Goal: Transaction & Acquisition: Book appointment/travel/reservation

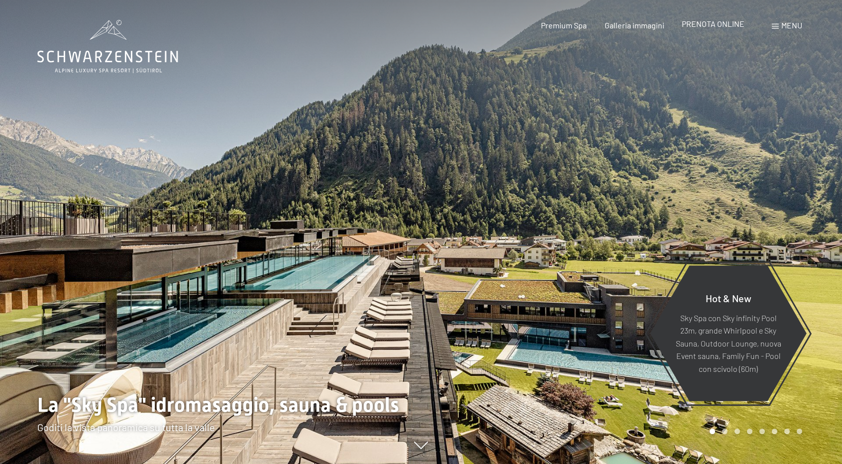
click at [717, 25] on span "PRENOTA ONLINE" at bounding box center [712, 23] width 63 height 9
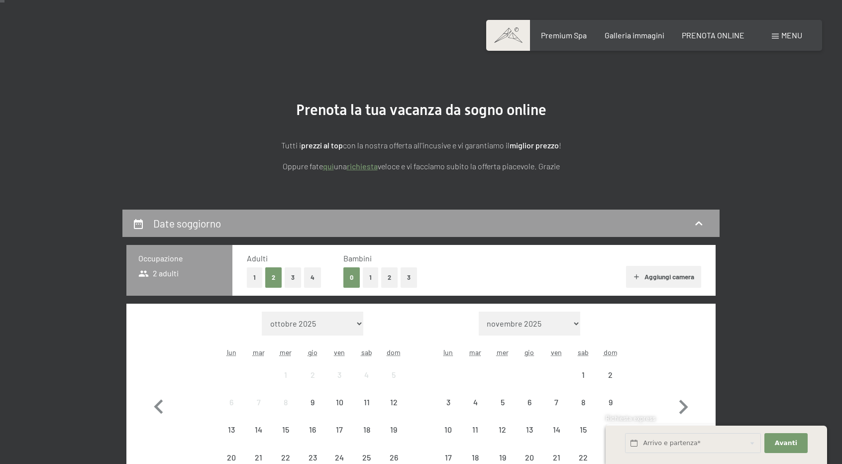
scroll to position [149, 0]
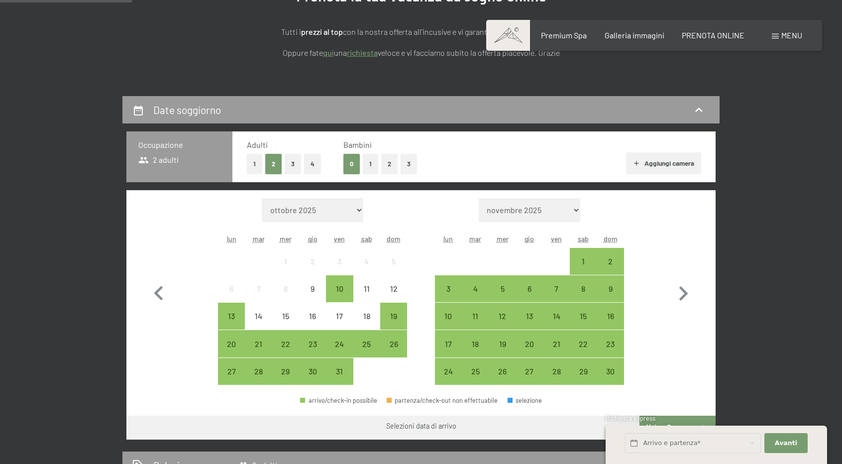
click at [365, 161] on button "1" at bounding box center [370, 164] width 15 height 20
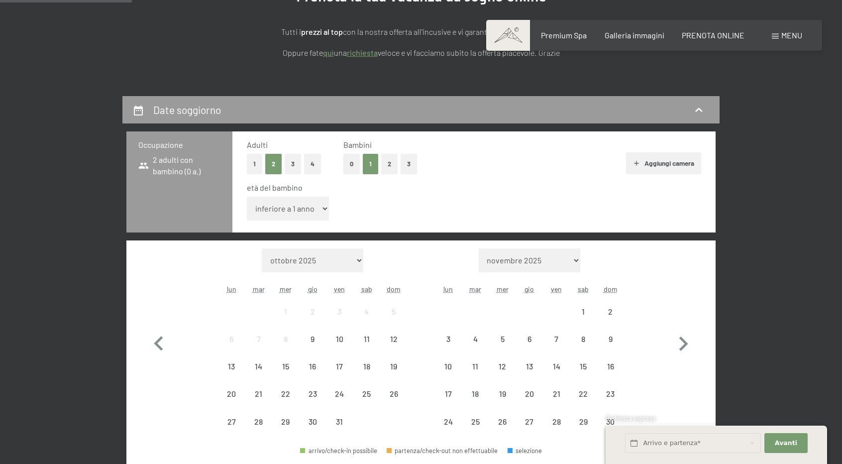
click at [317, 206] on select "inferiore a 1 anno 1 anno 2 anni 3 anni 4 anni 5 anni 6 anni 7 anni 8 anni 9 an…" at bounding box center [288, 208] width 82 height 24
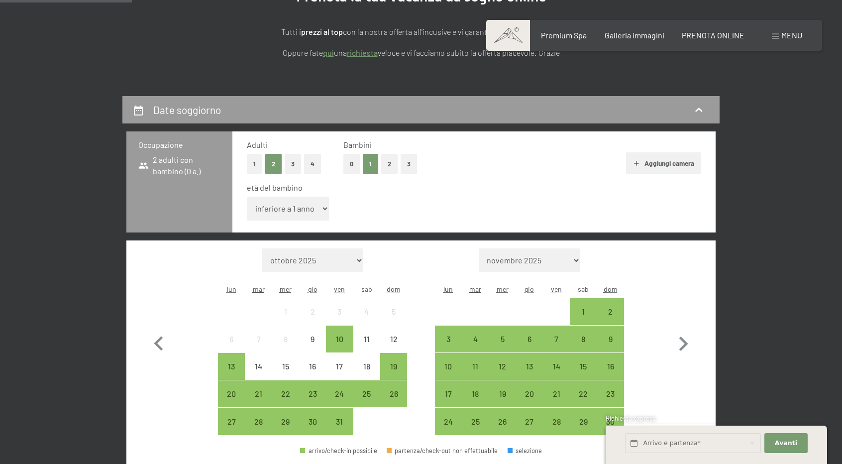
select select "17"
click at [247, 196] on select "inferiore a 1 anno 1 anno 2 anni 3 anni 4 anni 5 anni 6 anni 7 anni 8 anni 9 an…" at bounding box center [288, 208] width 82 height 24
click at [583, 310] on div "1" at bounding box center [582, 319] width 25 height 25
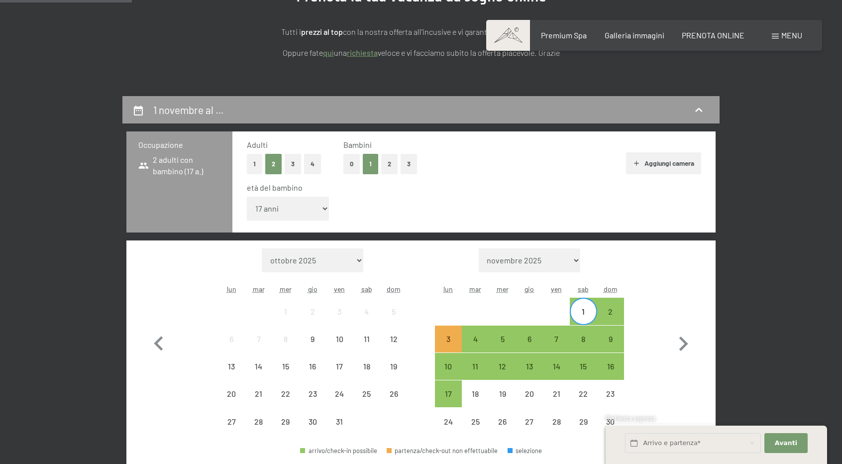
click at [623, 312] on div "2" at bounding box center [610, 310] width 27 height 27
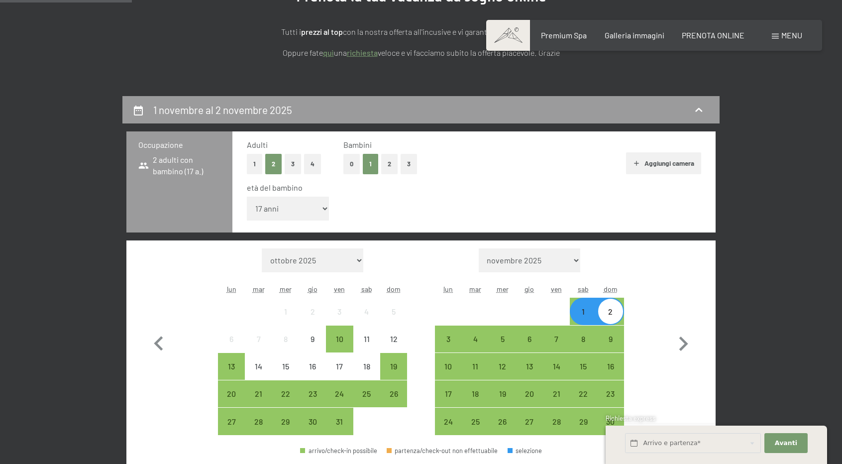
click at [618, 312] on div "2" at bounding box center [610, 319] width 25 height 25
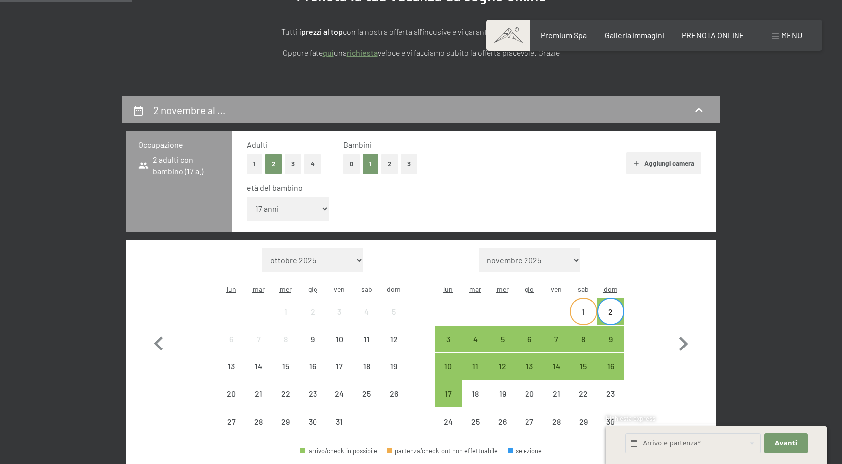
click at [588, 318] on div "1" at bounding box center [582, 319] width 25 height 25
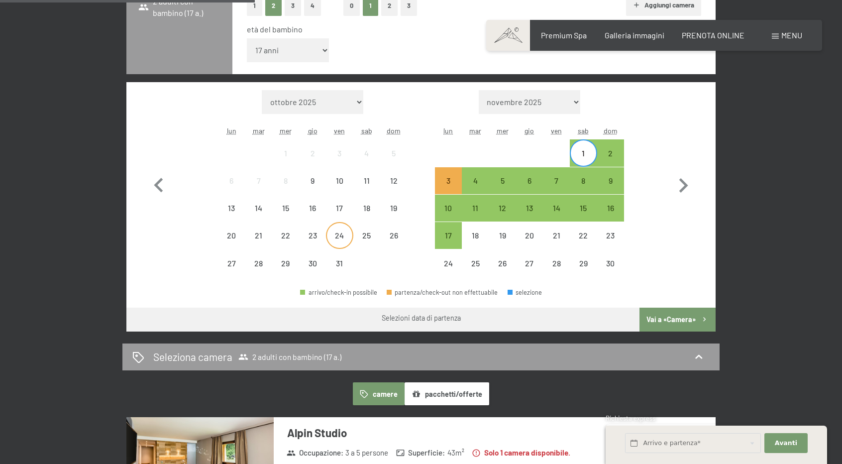
scroll to position [298, 0]
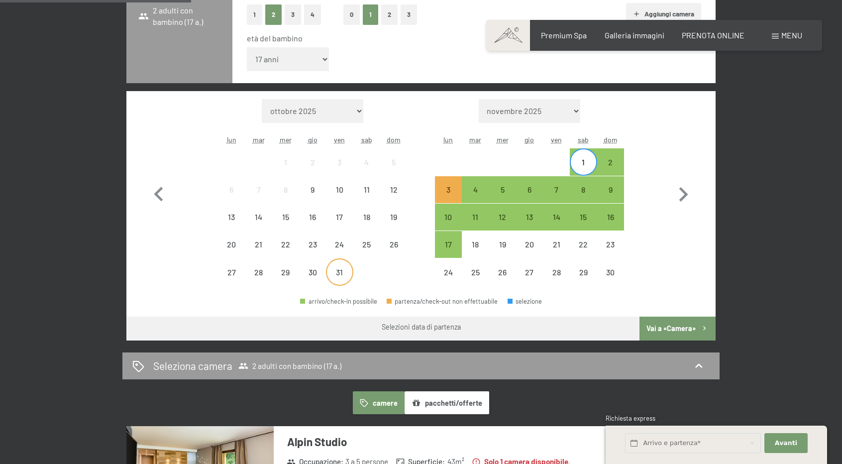
click at [327, 280] on div "31" at bounding box center [339, 280] width 25 height 25
click at [316, 274] on div "30" at bounding box center [312, 280] width 25 height 25
click at [311, 269] on div "30" at bounding box center [312, 280] width 25 height 25
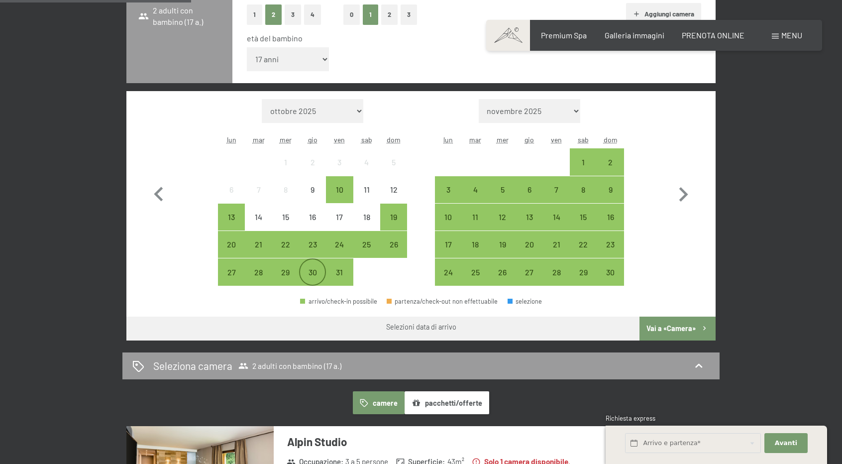
click at [311, 275] on div "30" at bounding box center [312, 280] width 25 height 25
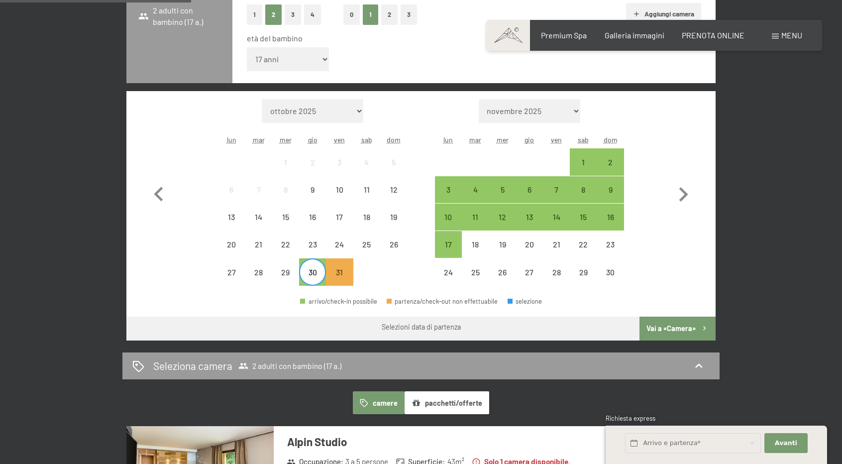
click at [310, 279] on div "30" at bounding box center [312, 280] width 25 height 25
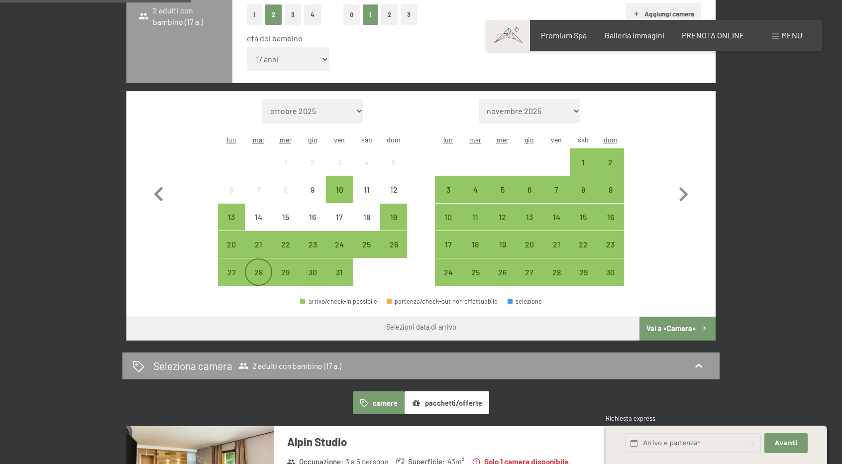
click at [270, 278] on div "28" at bounding box center [258, 280] width 25 height 25
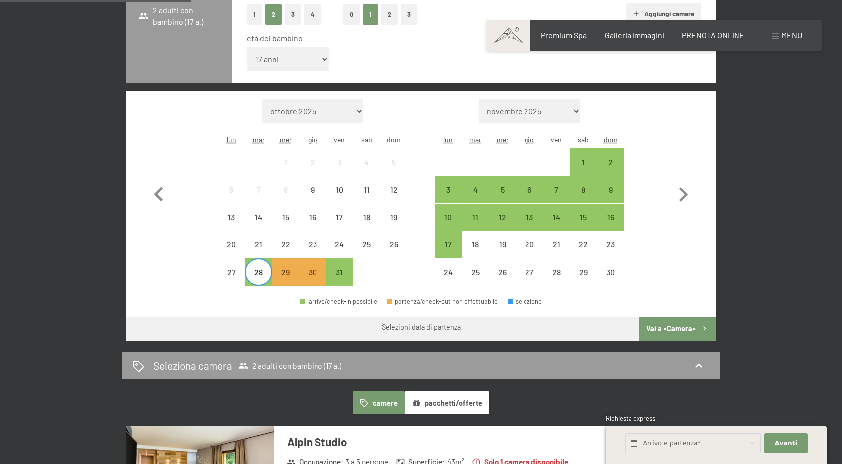
click at [257, 276] on div "28" at bounding box center [258, 280] width 25 height 25
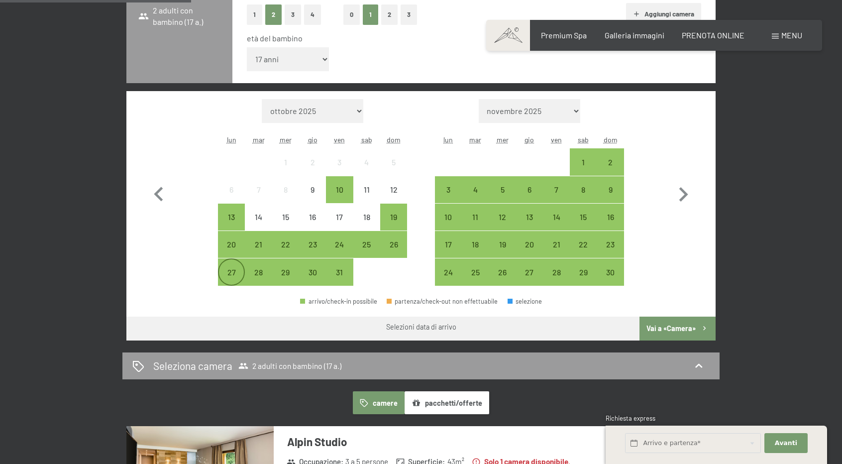
click at [231, 274] on div "27" at bounding box center [231, 280] width 25 height 25
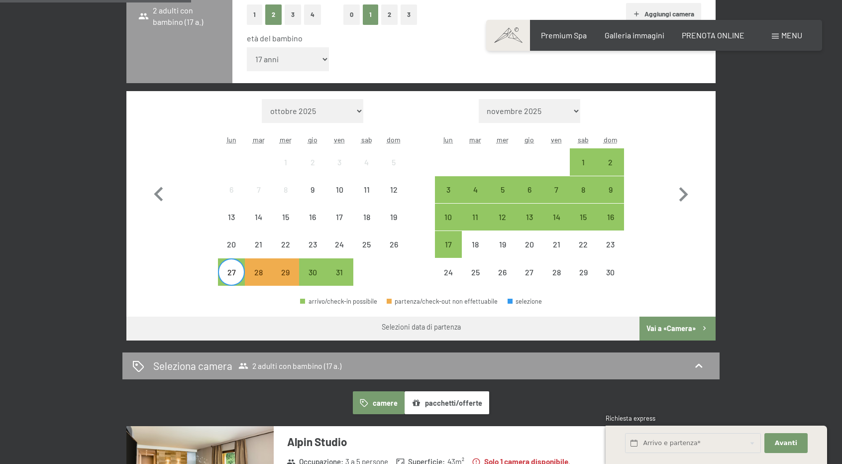
click at [231, 274] on div "27" at bounding box center [231, 280] width 25 height 25
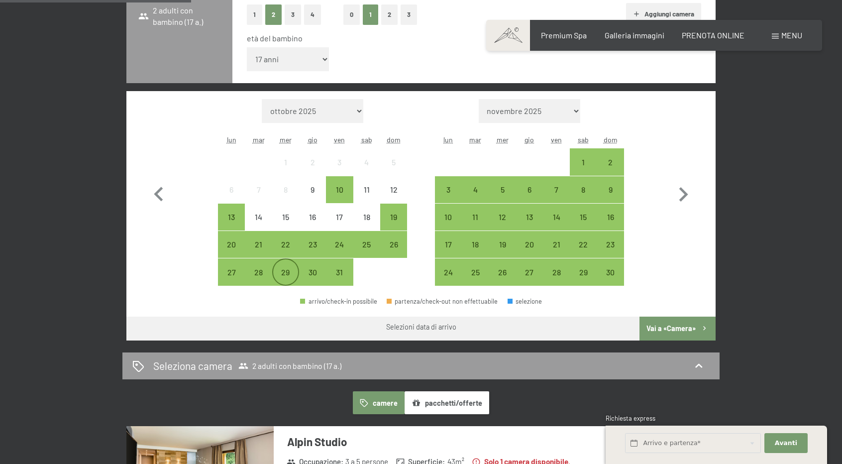
click at [285, 274] on div "29" at bounding box center [285, 280] width 25 height 25
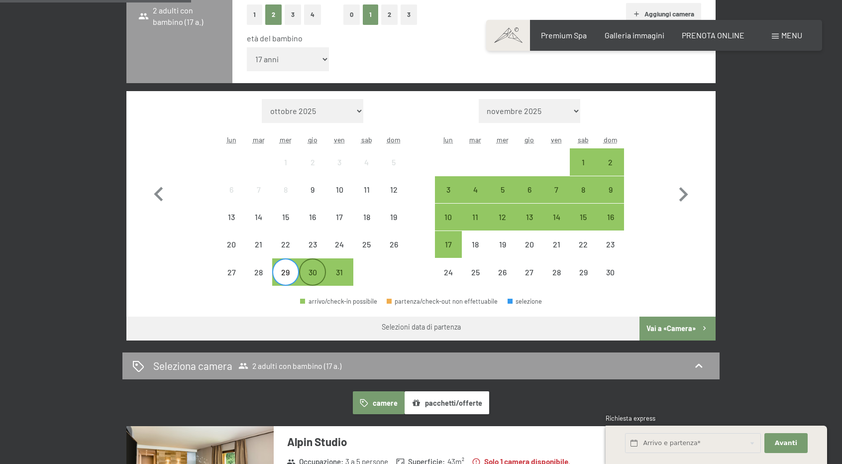
click at [320, 275] on div "30" at bounding box center [312, 280] width 25 height 25
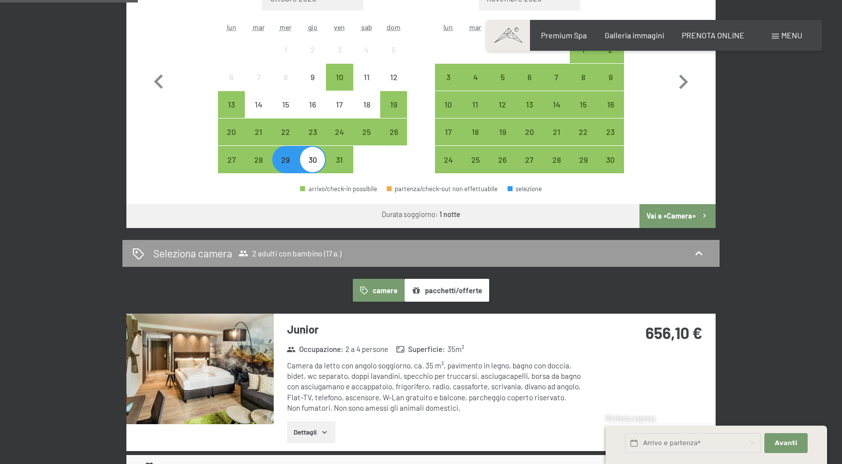
scroll to position [249, 0]
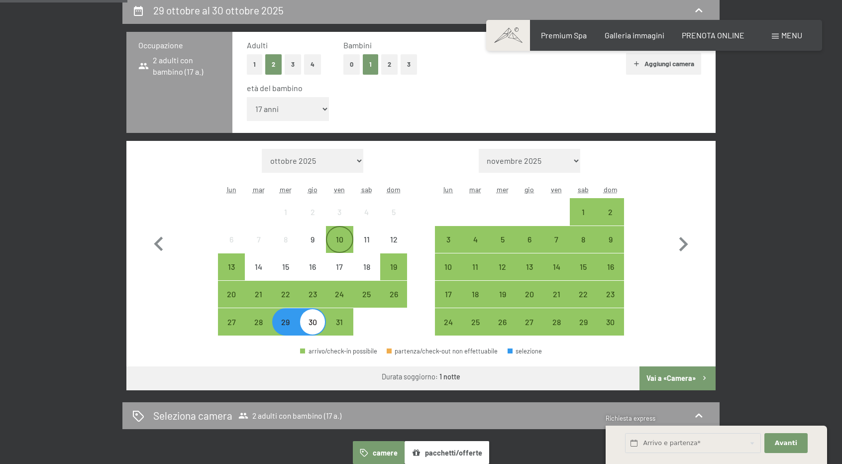
click at [341, 241] on div "10" at bounding box center [339, 247] width 25 height 25
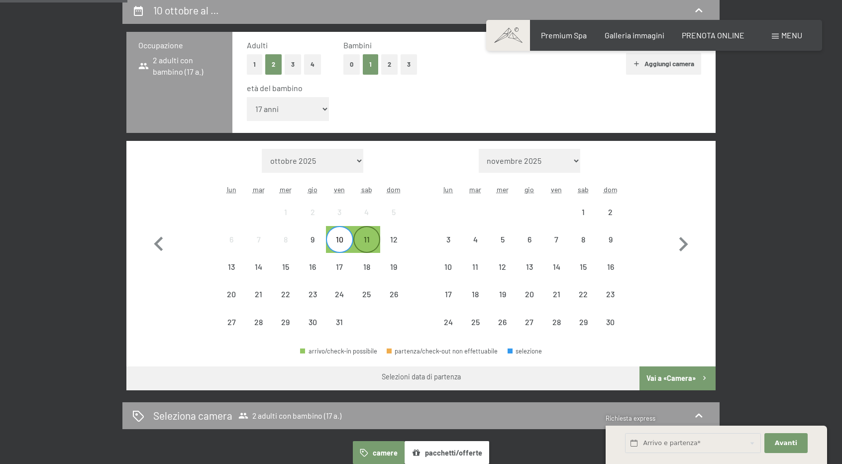
click at [363, 243] on div "11" at bounding box center [366, 247] width 25 height 25
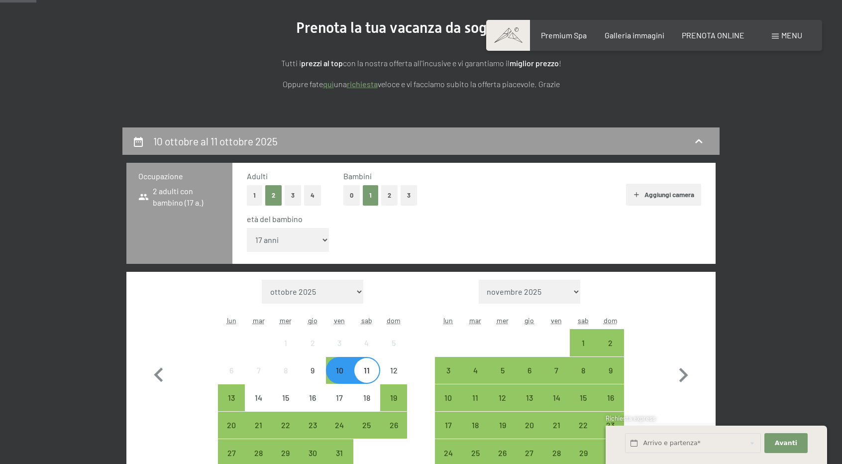
scroll to position [0, 0]
